Goal: Task Accomplishment & Management: Manage account settings

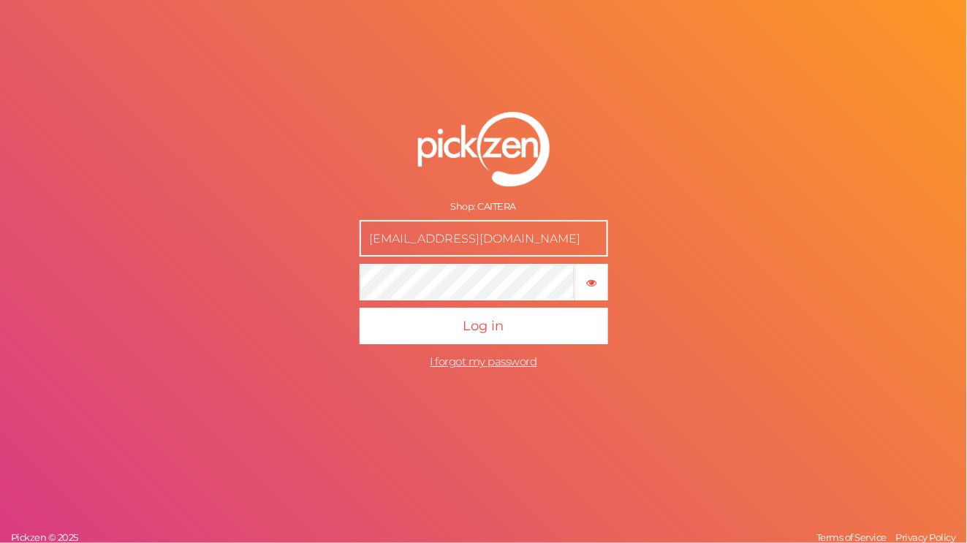
click at [360, 308] on button "Log in" at bounding box center [484, 326] width 248 height 37
click at [591, 287] on icon "button" at bounding box center [591, 283] width 10 height 10
drag, startPoint x: 493, startPoint y: 236, endPoint x: 270, endPoint y: 232, distance: 222.9
click at [270, 232] on div "Shop: CAITERA [EMAIL_ADDRESS][DOMAIN_NAME] × Show password Log in I forgot my p…" at bounding box center [483, 271] width 967 height 543
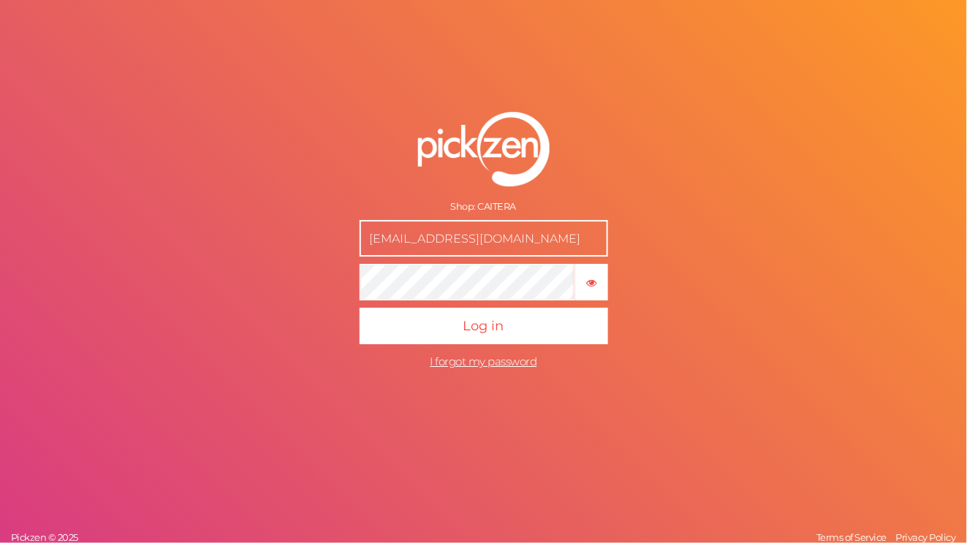
type input "[EMAIL_ADDRESS][DOMAIN_NAME]"
click at [360, 308] on button "Log in" at bounding box center [484, 326] width 248 height 37
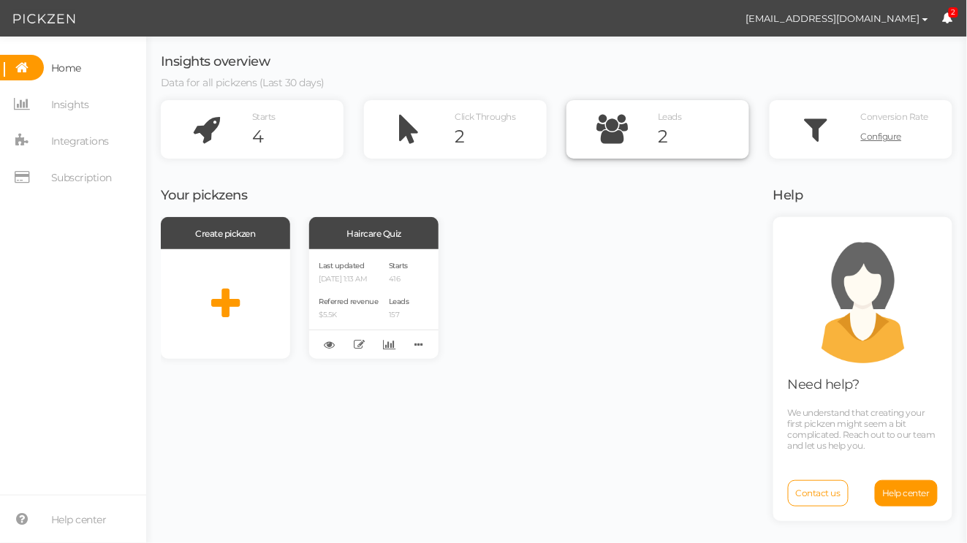
click at [653, 139] on icon at bounding box center [611, 129] width 91 height 58
click at [669, 122] on span "Leads" at bounding box center [670, 116] width 24 height 11
click at [363, 243] on div "Haircare Quiz" at bounding box center [373, 233] width 129 height 32
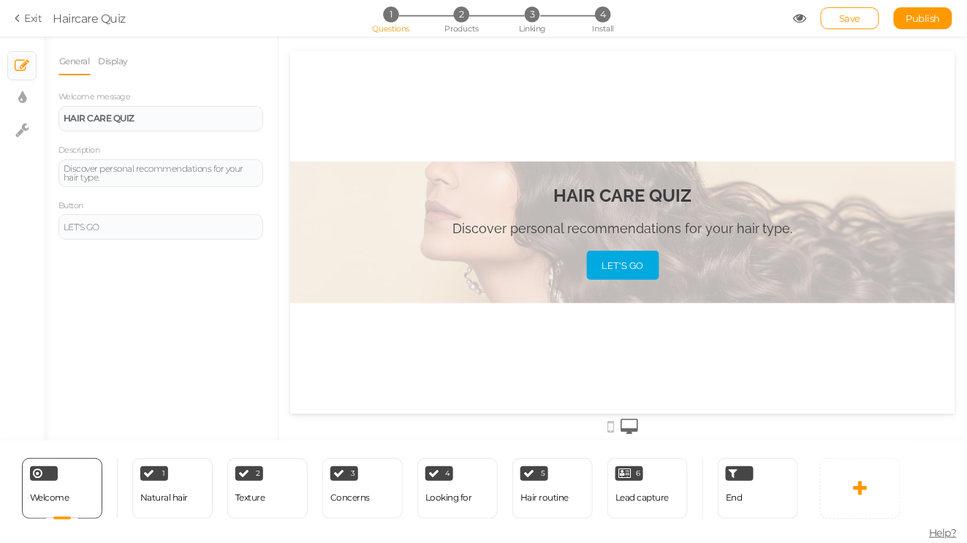
click at [18, 18] on icon at bounding box center [20, 18] width 10 height 13
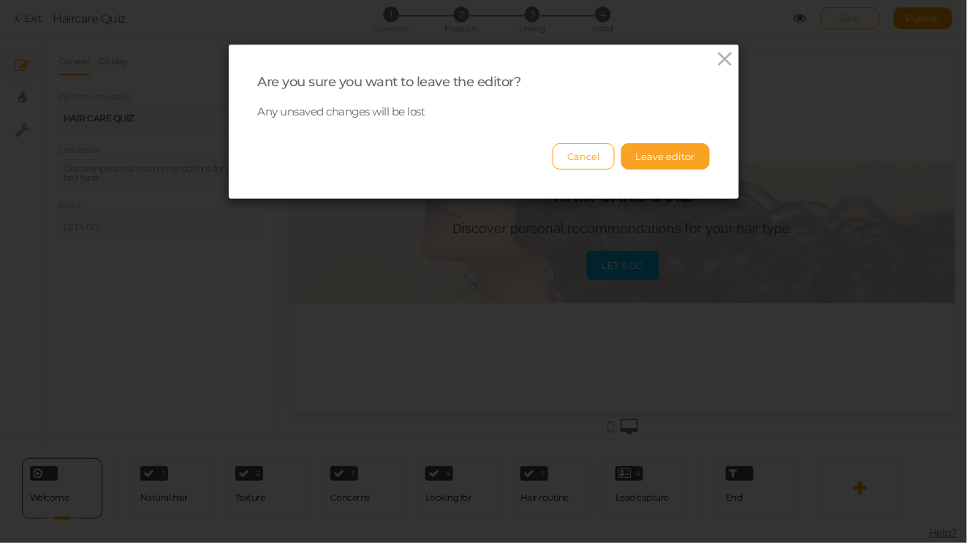
click at [642, 155] on button "Leave editor" at bounding box center [665, 156] width 88 height 26
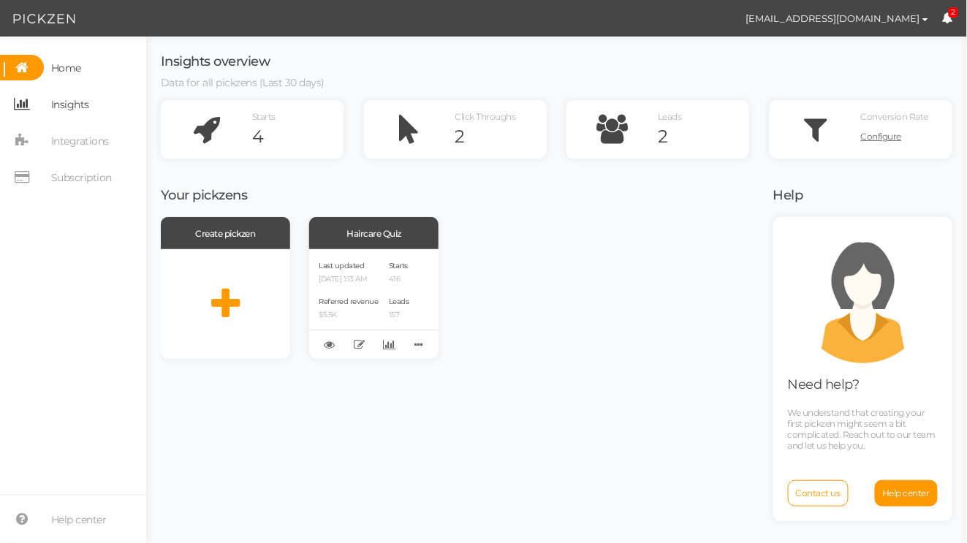
click at [87, 110] on span "Insights" at bounding box center [70, 104] width 38 height 23
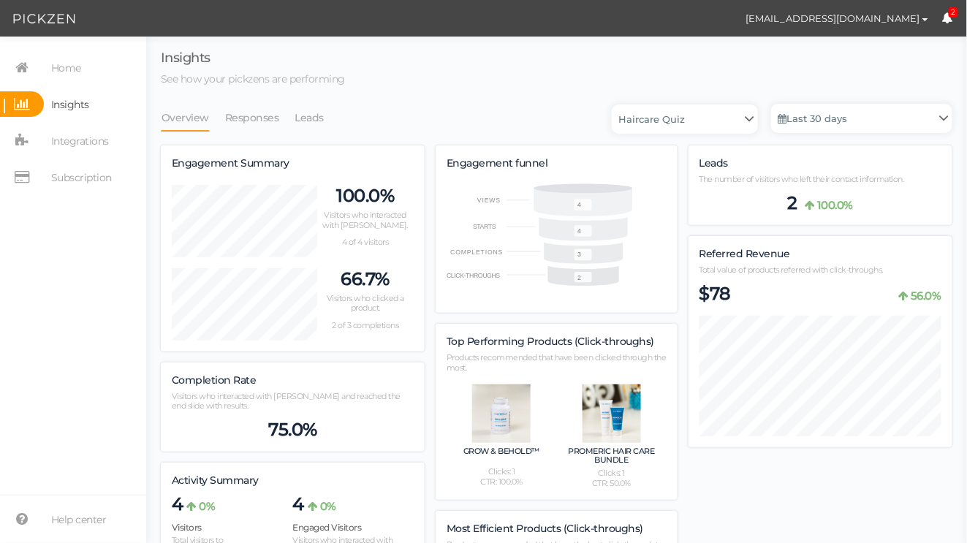
scroll to position [898, 792]
click at [311, 111] on link "Leads" at bounding box center [310, 118] width 31 height 28
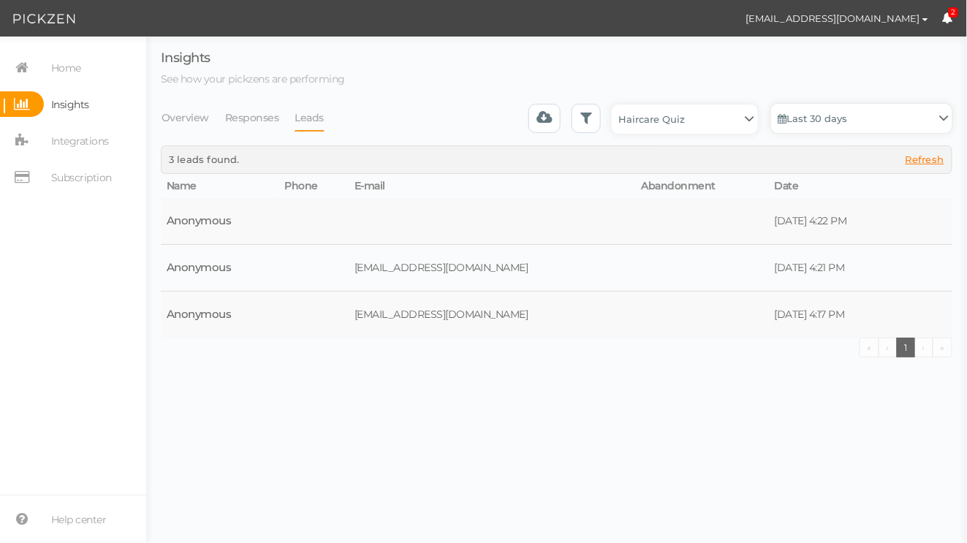
click at [835, 119] on link "Last 30 days" at bounding box center [861, 118] width 181 height 29
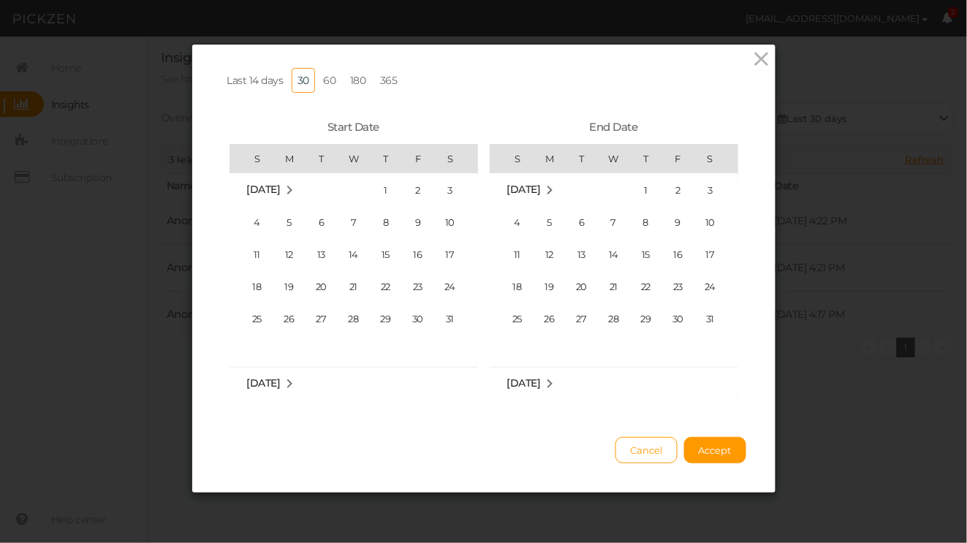
scroll to position [338753, 0]
click at [333, 76] on link "60" at bounding box center [330, 80] width 24 height 25
click at [714, 441] on button "Accept" at bounding box center [715, 450] width 62 height 26
